Goal: Find specific page/section: Find specific page/section

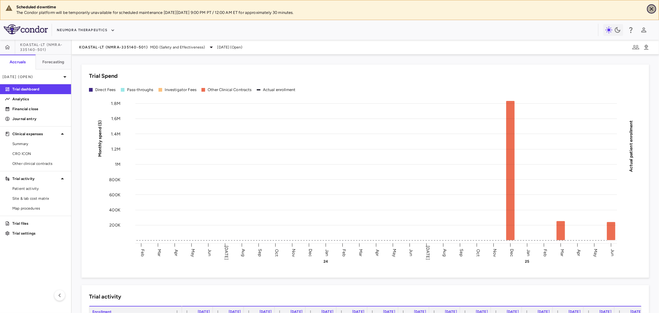
click at [653, 8] on icon "Close" at bounding box center [652, 9] width 4 height 4
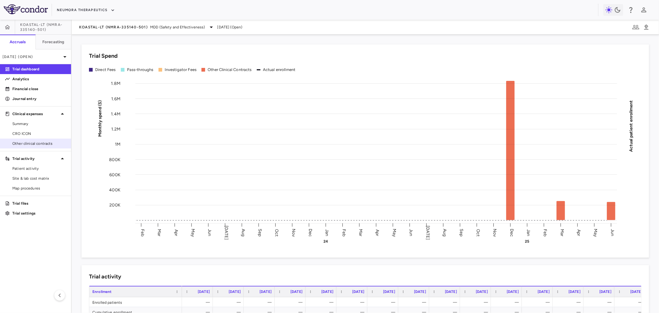
click at [30, 148] on link "Other clinical contracts" at bounding box center [35, 143] width 71 height 9
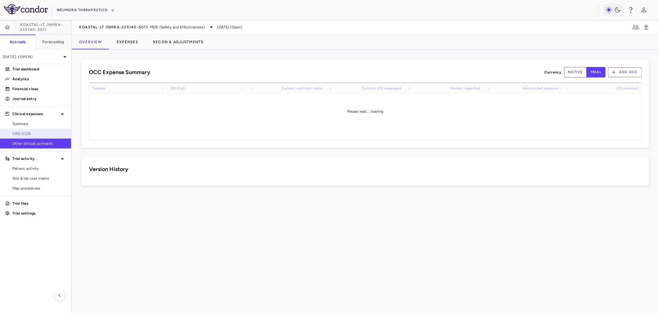
click at [30, 137] on link "CRO ICON" at bounding box center [35, 133] width 71 height 9
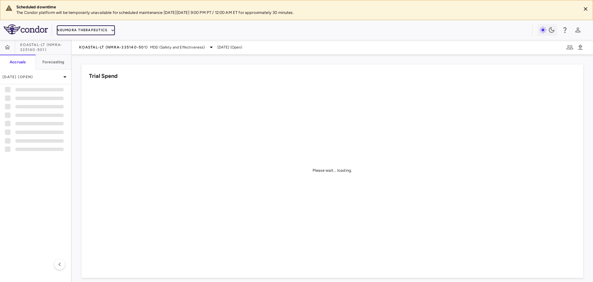
click at [80, 29] on button "Neumora Therapeutics" at bounding box center [86, 30] width 58 height 10
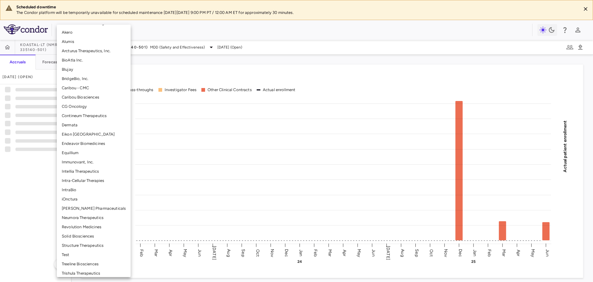
scroll to position [76, 0]
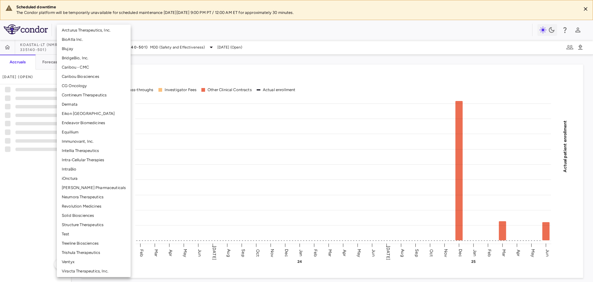
click at [72, 189] on li "[PERSON_NAME] Pharmaceuticals" at bounding box center [94, 187] width 74 height 9
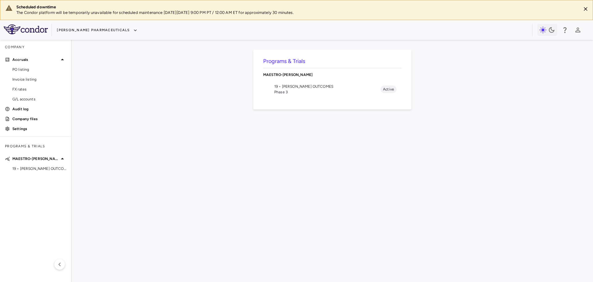
click at [284, 91] on span "Phase 3" at bounding box center [327, 92] width 106 height 6
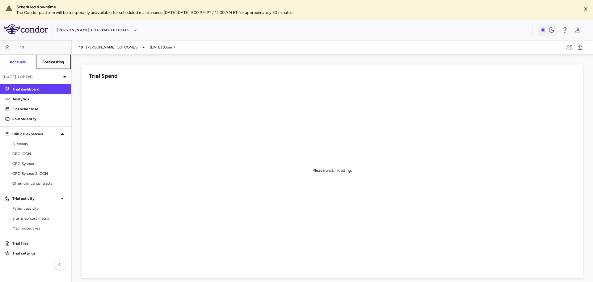
click at [54, 59] on h6 "Forecasting" at bounding box center [53, 62] width 22 height 6
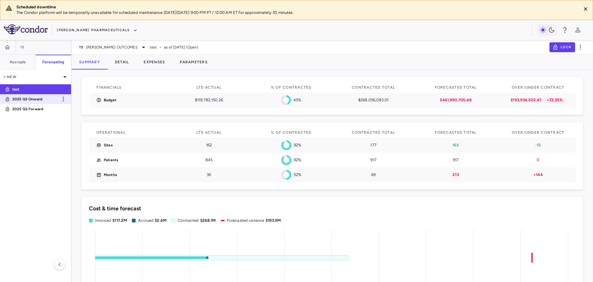
click at [39, 100] on p "2025 Q3 Onward" at bounding box center [35, 99] width 46 height 6
